Goal: Transaction & Acquisition: Obtain resource

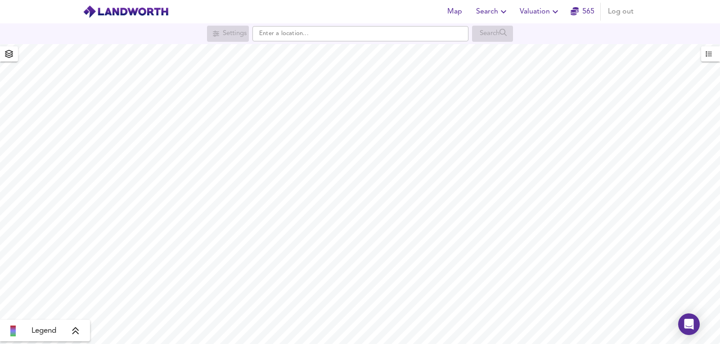
click at [567, 7] on div "Map Search Valuation 565 Log out" at bounding box center [538, 12] width 197 height 18
click at [544, 3] on button "Valuation" at bounding box center [540, 12] width 48 height 18
click at [545, 11] on span "Valuation" at bounding box center [540, 11] width 41 height 13
click at [509, 37] on li "New Valuation Report" at bounding box center [540, 32] width 108 height 16
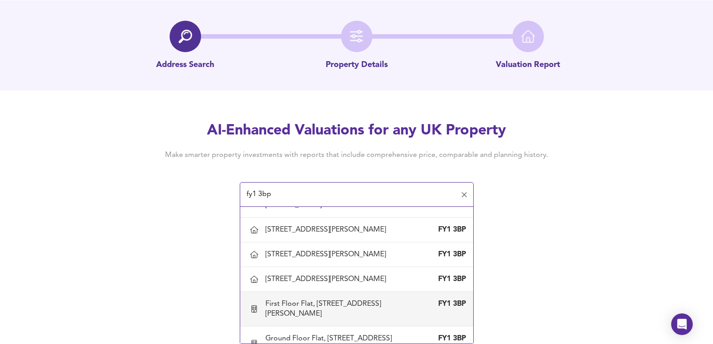
scroll to position [450, 0]
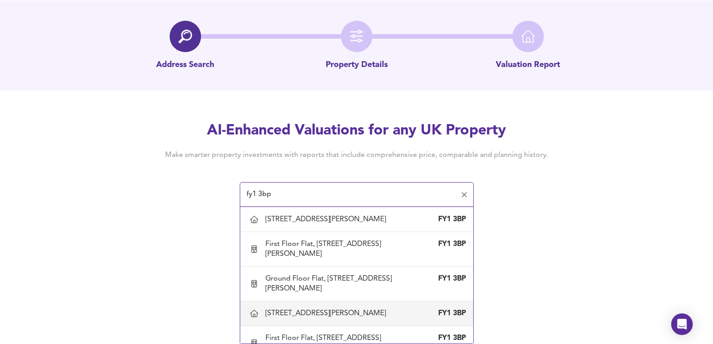
click at [563, 218] on div "Map Search Valuation 565 Log out Address Search Property Details Valuation Repo…" at bounding box center [356, 149] width 713 height 344
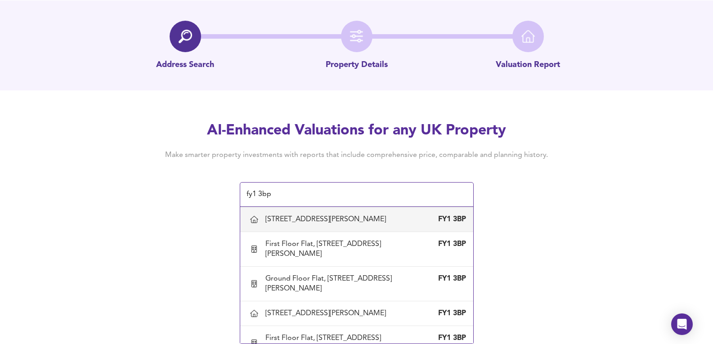
drag, startPoint x: 302, startPoint y: 194, endPoint x: 25, endPoint y: 202, distance: 277.7
click at [25, 202] on div "AI-Enhanced Valuations for any UK Property Make smarter property investments wi…" at bounding box center [356, 163] width 713 height 85
paste input "6ab"
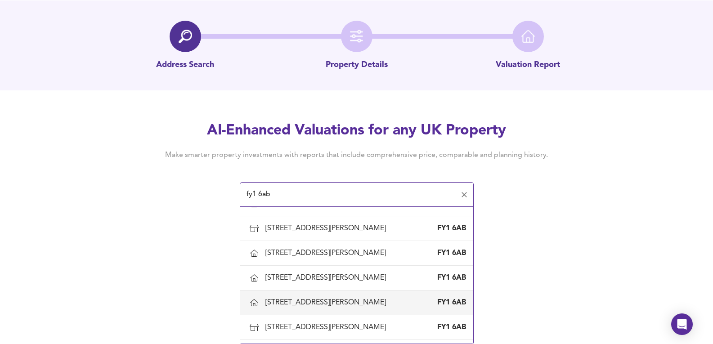
scroll to position [810, 0]
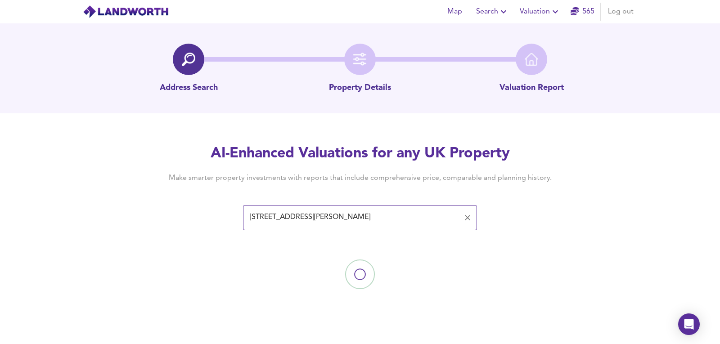
type input "[STREET_ADDRESS][PERSON_NAME]"
click at [554, 212] on div "AI-Enhanced Valuations for any UK Property Make smarter property investments wi…" at bounding box center [360, 186] width 432 height 85
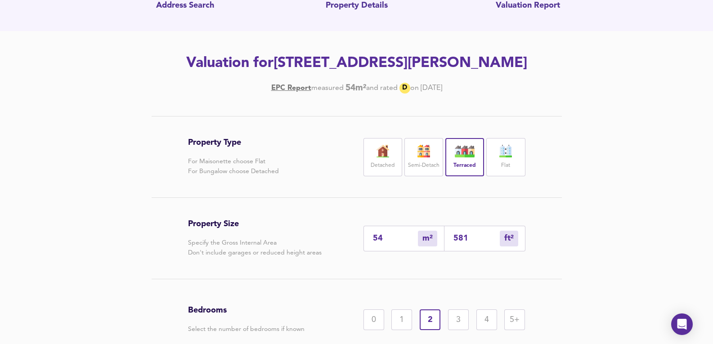
scroll to position [171, 0]
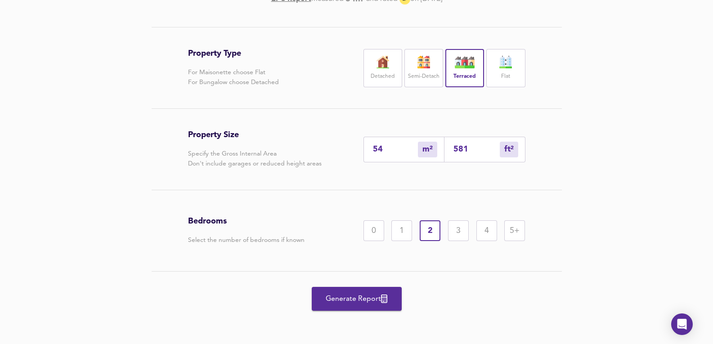
click at [310, 183] on div "Property Size Specify the Gross Internal Area Don't include garages or reduced …" at bounding box center [356, 149] width 337 height 81
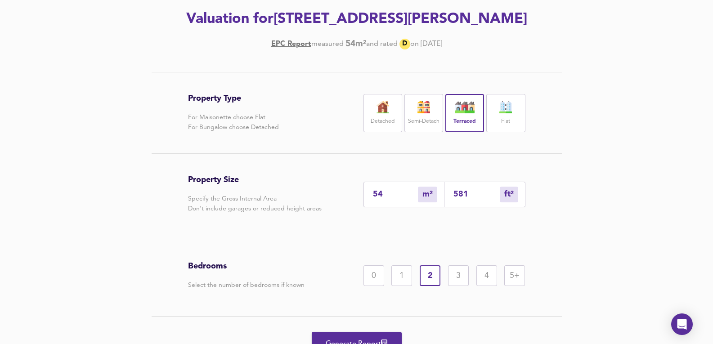
scroll to position [51, 0]
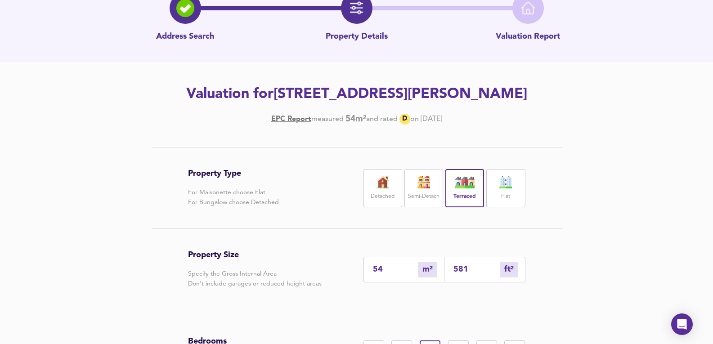
drag, startPoint x: 280, startPoint y: 92, endPoint x: 577, endPoint y: 84, distance: 297.1
click at [577, 84] on div "Address Search Property Details Valuation Report Valuation for [STREET_ADDRESS]…" at bounding box center [356, 218] width 713 height 492
copy h2 "[STREET_ADDRESS][PERSON_NAME]"
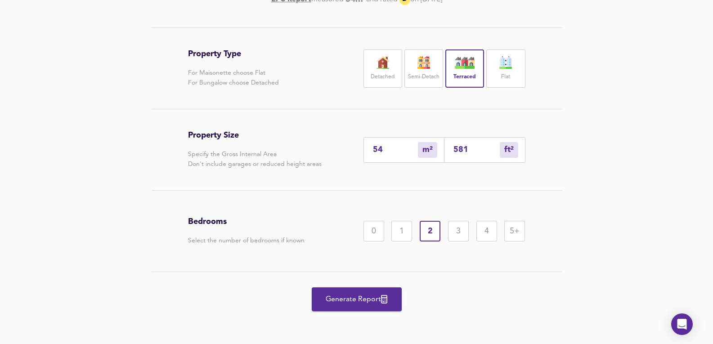
scroll to position [171, 0]
click at [357, 293] on span "Generate Report" at bounding box center [357, 299] width 72 height 13
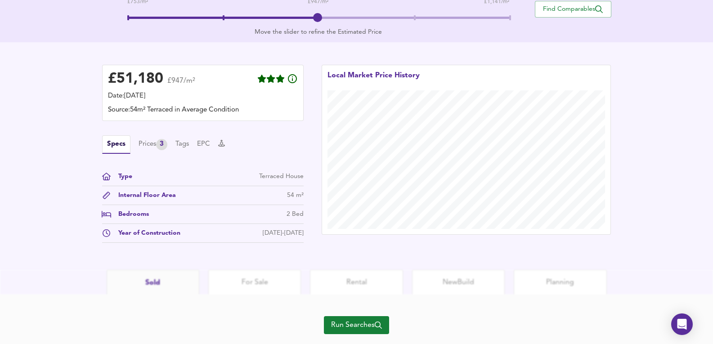
scroll to position [233, 0]
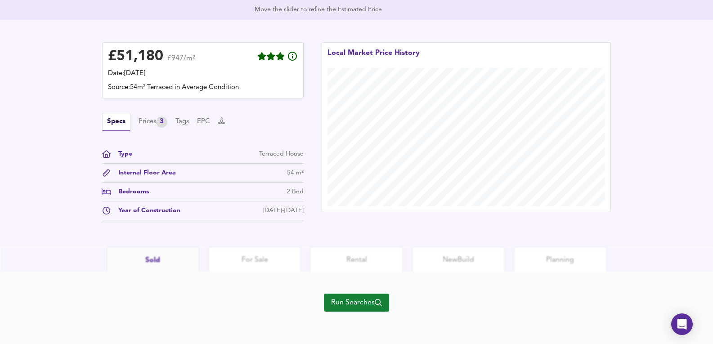
click at [373, 299] on span "Run Searches" at bounding box center [356, 303] width 51 height 13
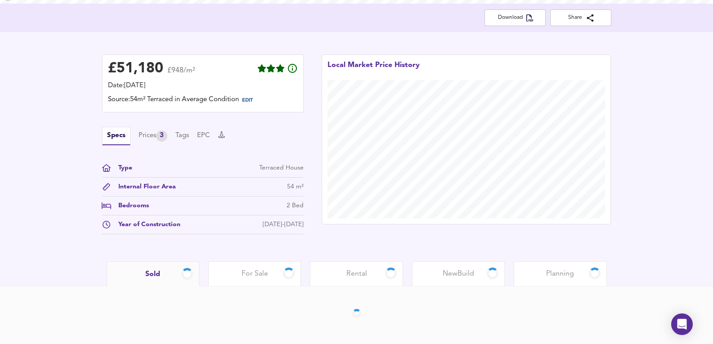
scroll to position [183, 0]
click at [155, 133] on div "Prices 3" at bounding box center [153, 135] width 29 height 11
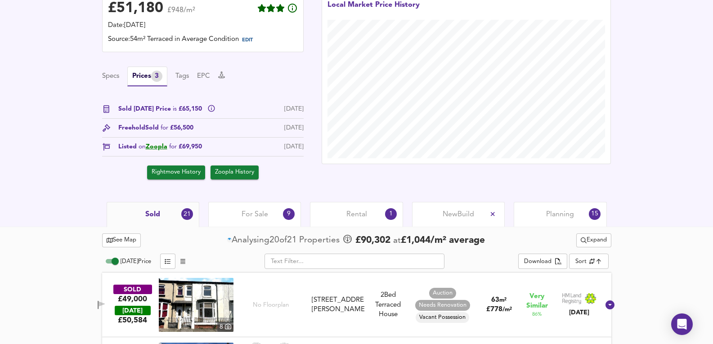
scroll to position [333, 0]
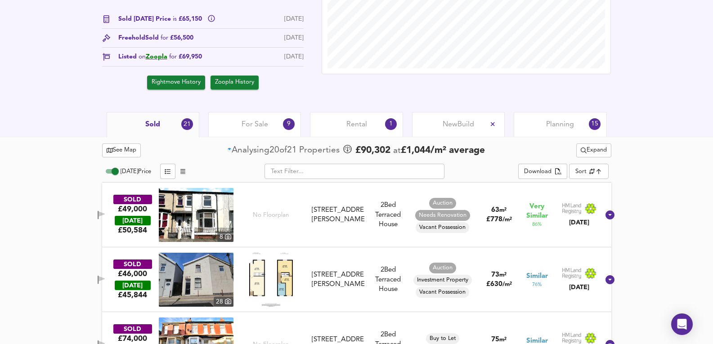
click at [570, 130] on div "Planning 15" at bounding box center [560, 124] width 93 height 25
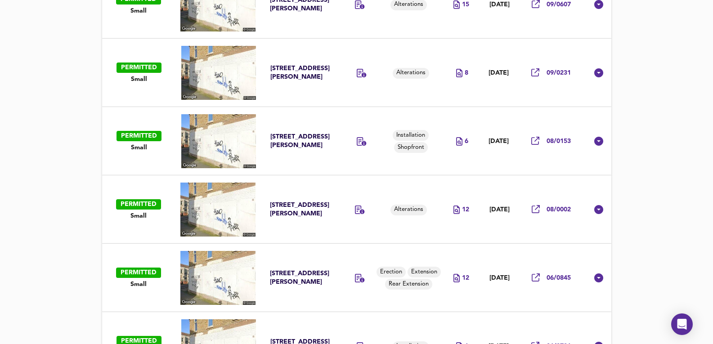
drag, startPoint x: 58, startPoint y: 234, endPoint x: 76, endPoint y: 146, distance: 89.6
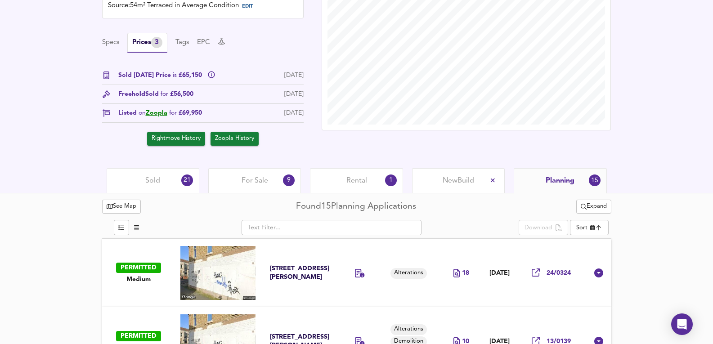
click at [368, 181] on div "Rental 1" at bounding box center [356, 180] width 93 height 25
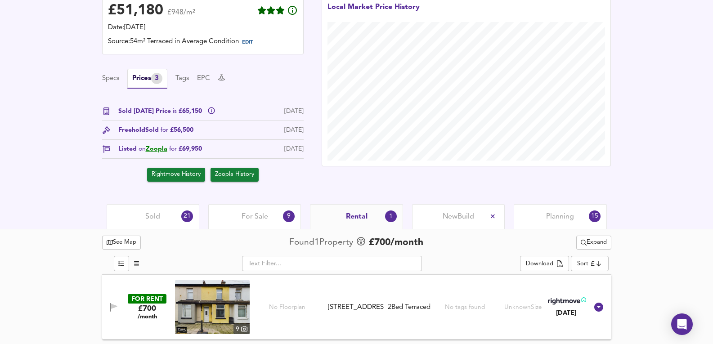
click at [253, 218] on span "For Sale" at bounding box center [255, 217] width 27 height 10
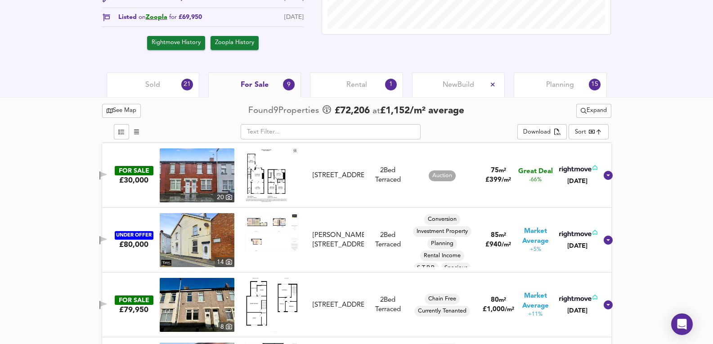
scroll to position [457, 0]
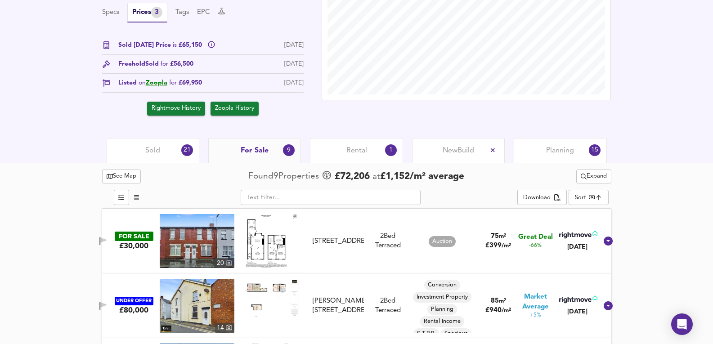
click at [163, 153] on div "Sold 21" at bounding box center [153, 150] width 93 height 25
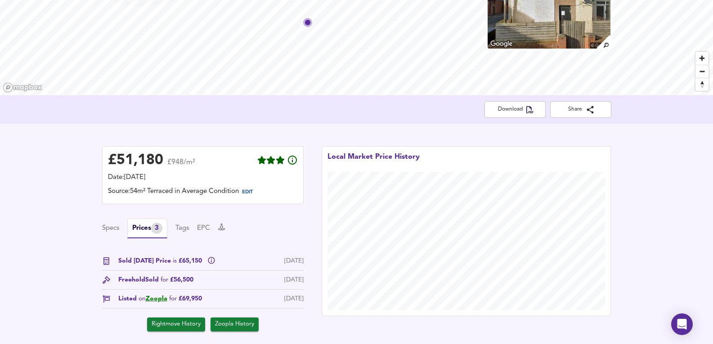
scroll to position [180, 0]
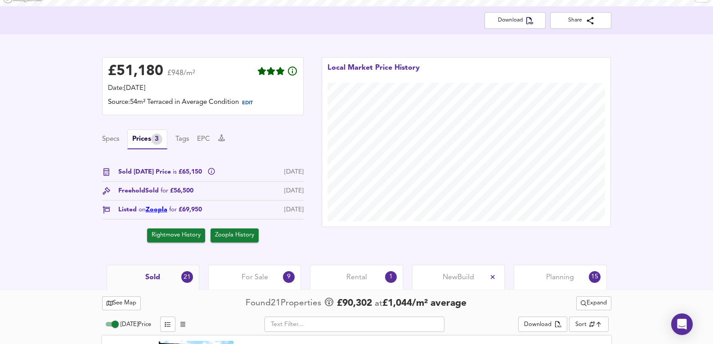
click at [159, 213] on link "Zoopla" at bounding box center [157, 210] width 22 height 6
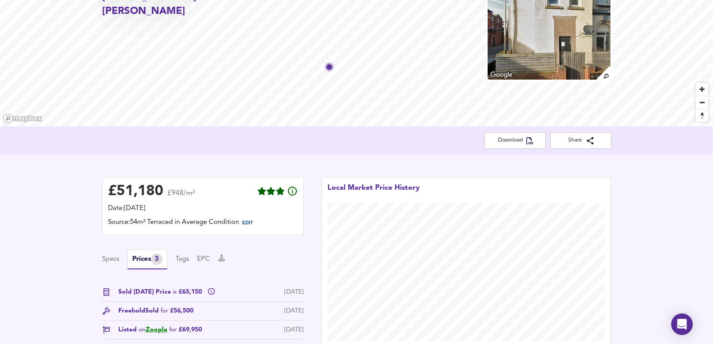
scroll to position [30, 0]
